Goal: Transaction & Acquisition: Obtain resource

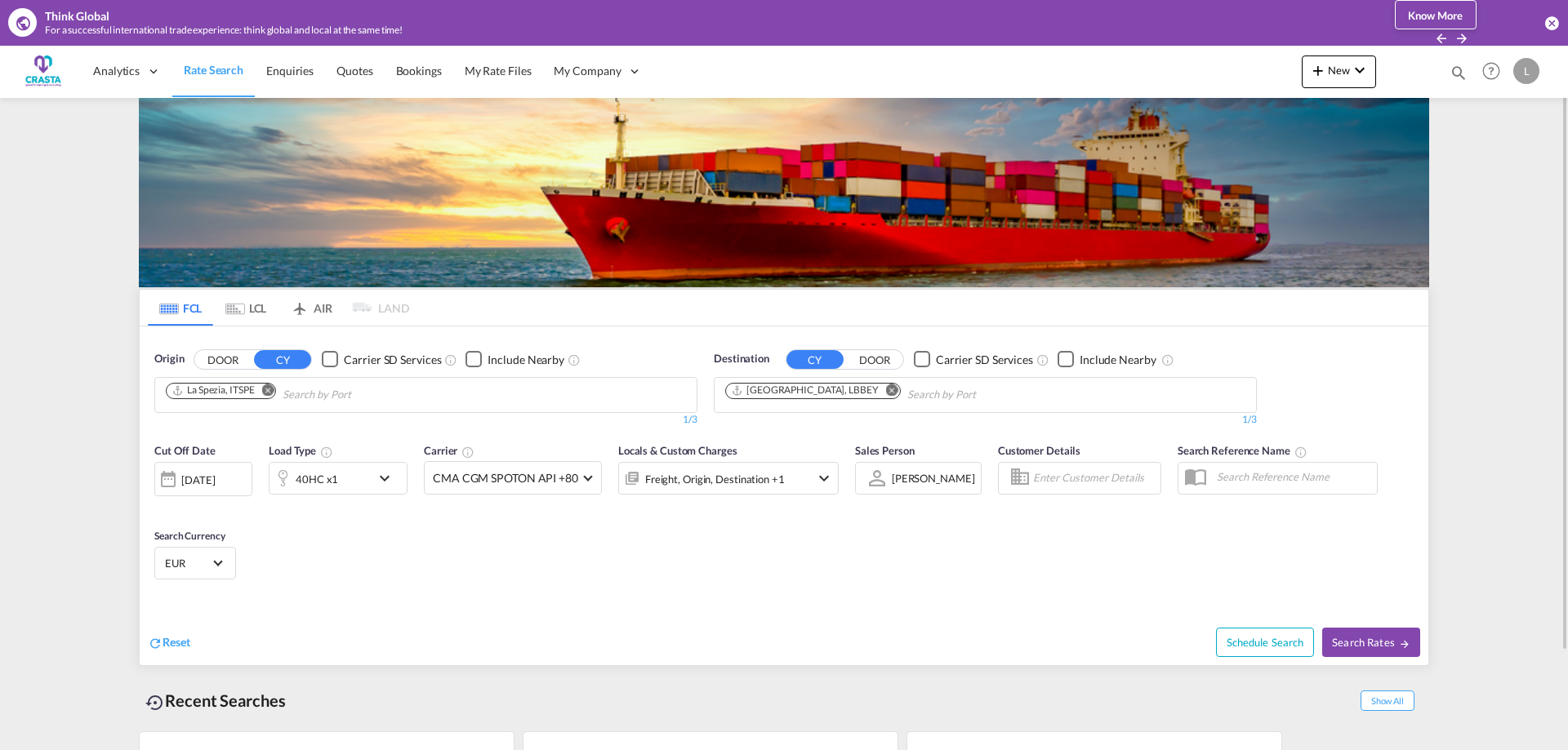
click at [270, 390] on md-icon "Remove" at bounding box center [268, 389] width 12 height 12
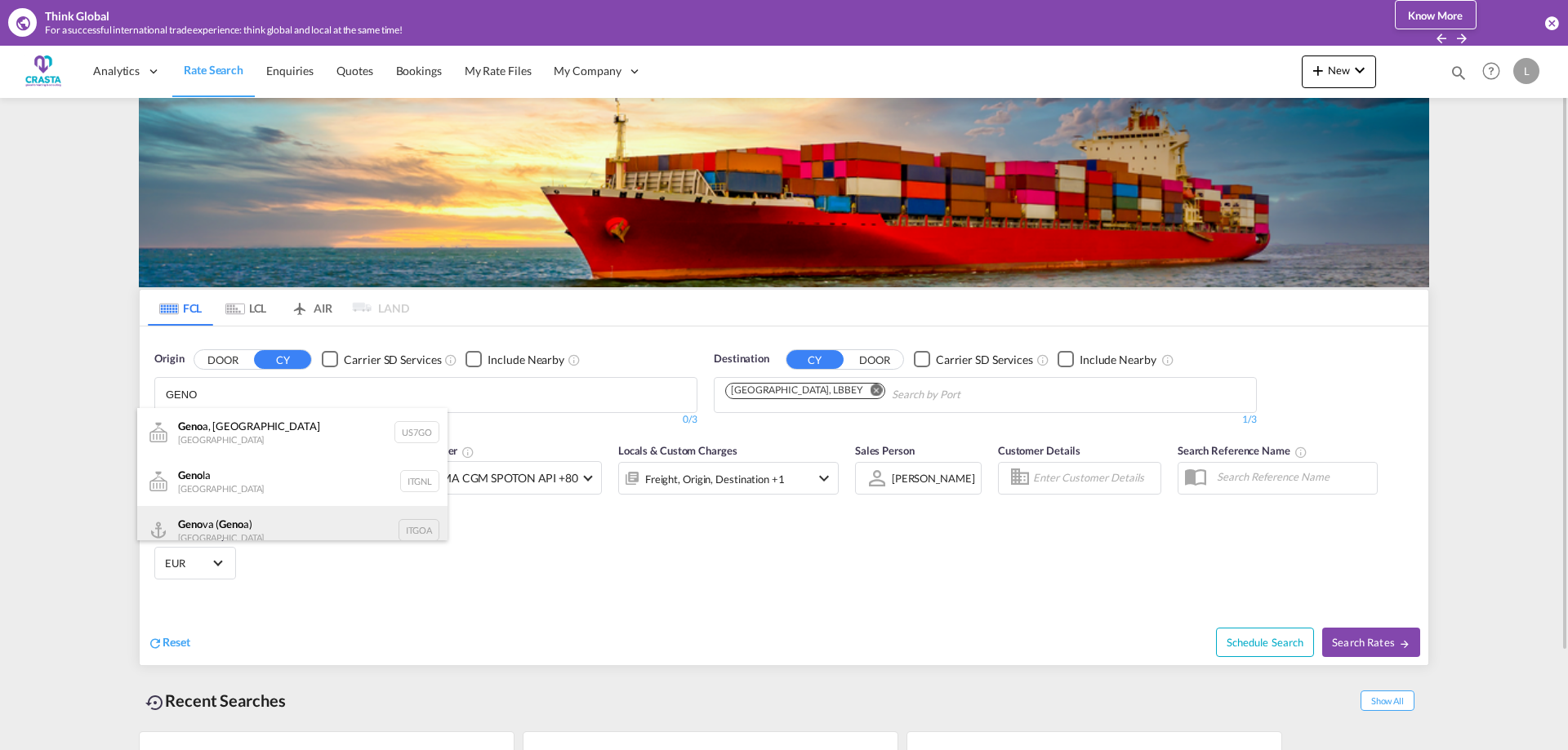
type input "GENO"
click at [223, 522] on div "Geno va ( Geno a) [GEOGRAPHIC_DATA] ITGOA" at bounding box center [291, 530] width 310 height 49
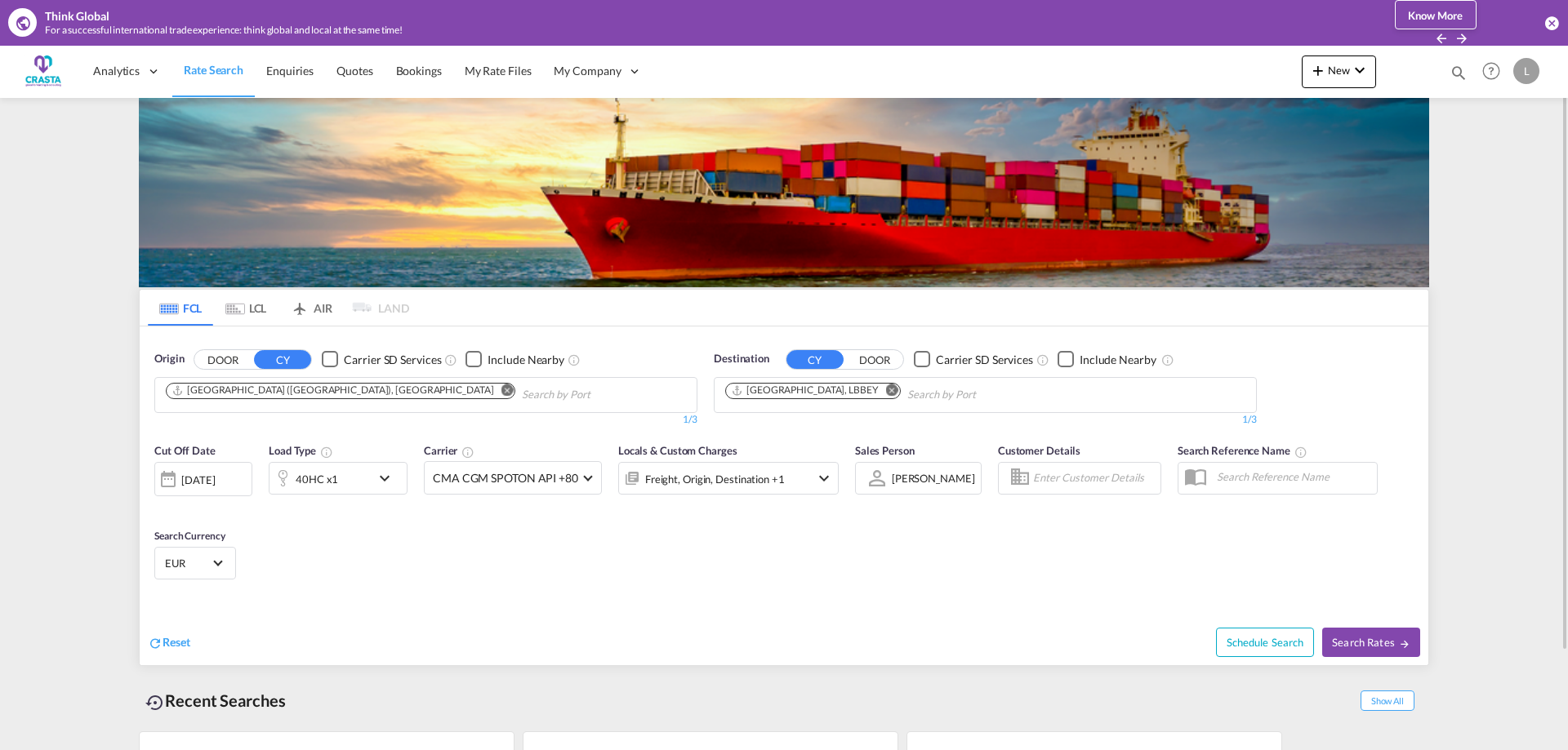
click at [886, 392] on md-icon "Remove" at bounding box center [891, 389] width 12 height 12
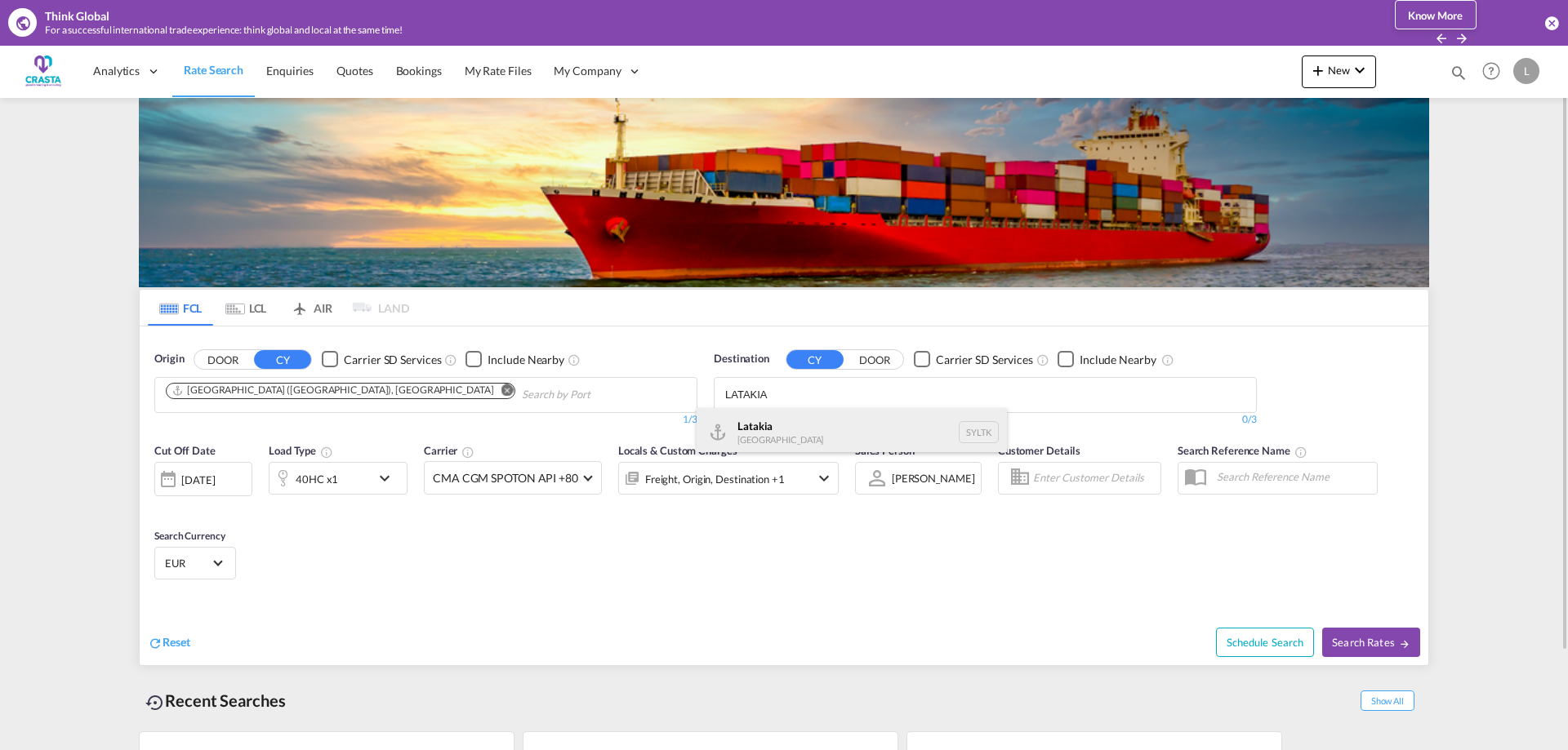
type input "LATAKIA"
click at [833, 429] on div "Latakia [GEOGRAPHIC_DATA] SYLTK" at bounding box center [851, 433] width 310 height 49
click at [389, 476] on md-icon "icon-chevron-down" at bounding box center [389, 478] width 28 height 20
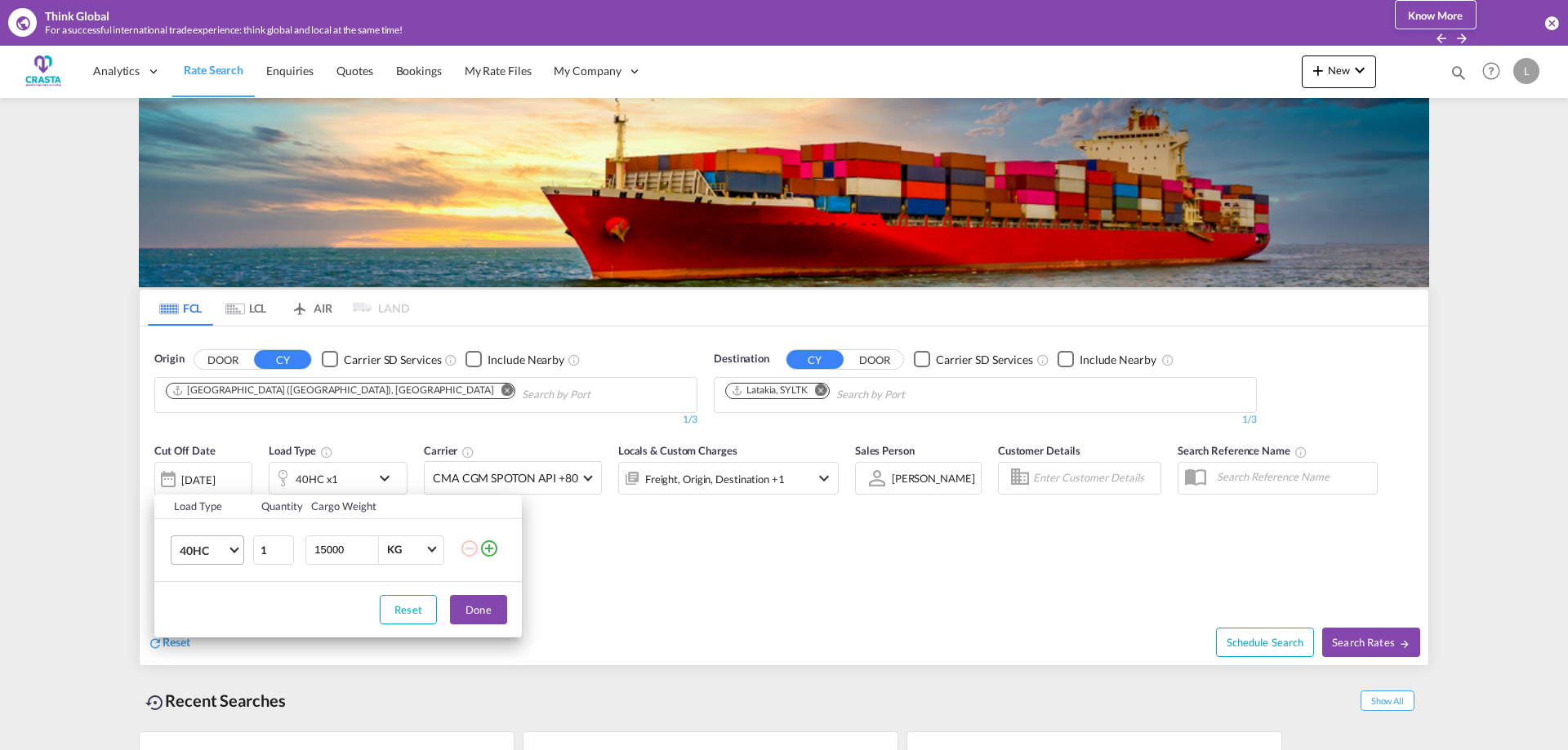
click at [210, 556] on span "40HC" at bounding box center [203, 552] width 47 height 17
click at [212, 478] on md-option "20GP" at bounding box center [221, 472] width 111 height 39
click at [474, 609] on button "Done" at bounding box center [478, 610] width 57 height 30
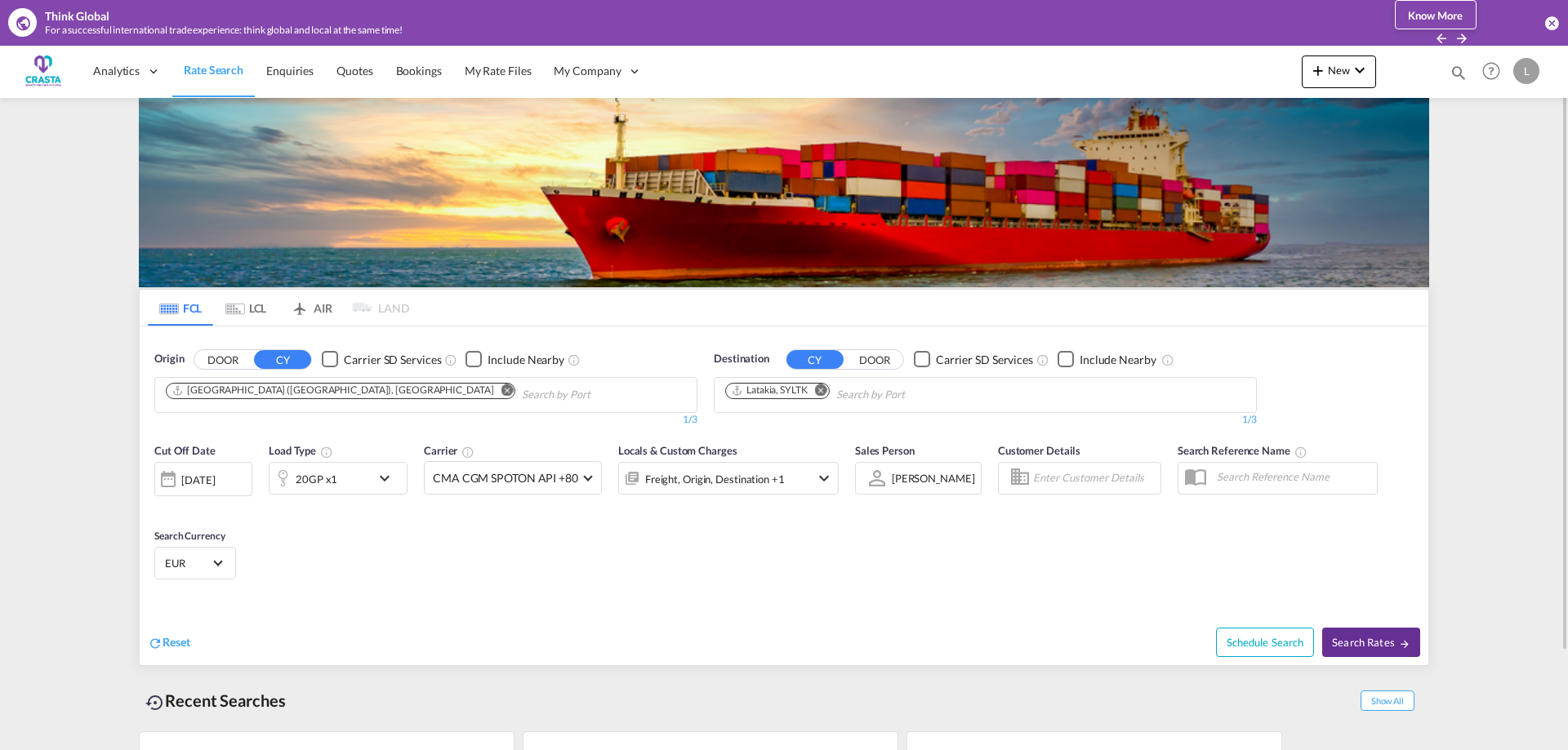
click at [1356, 640] on span "Search Rates" at bounding box center [1371, 643] width 78 height 13
type input "ITGOA to SYLTK / [DATE]"
